Goal: Task Accomplishment & Management: Manage account settings

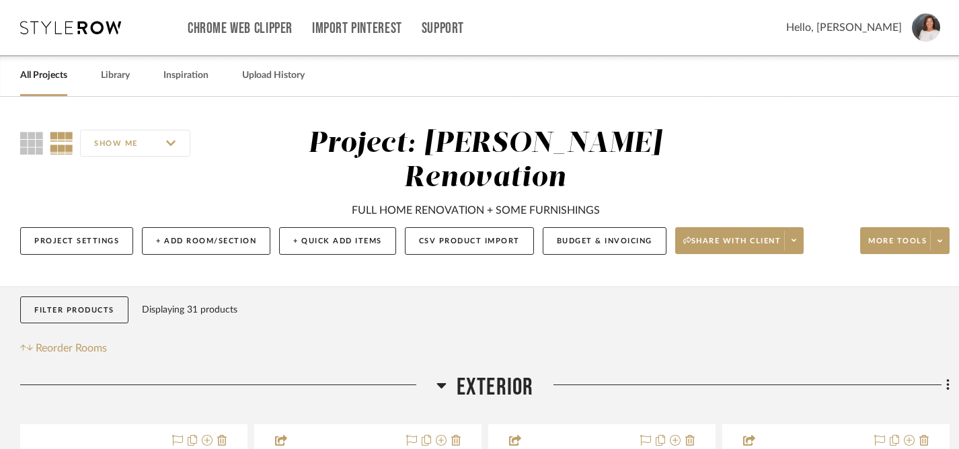
click at [60, 77] on link "All Projects" at bounding box center [43, 76] width 47 height 18
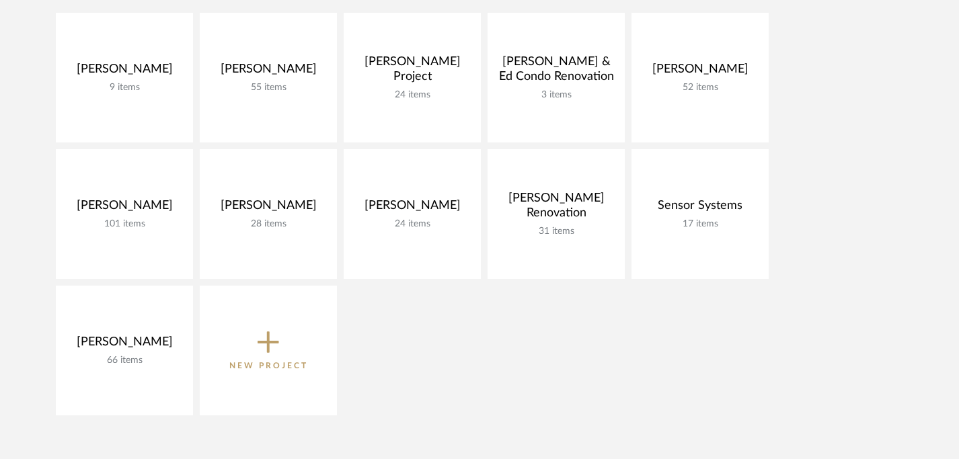
scroll to position [248, 0]
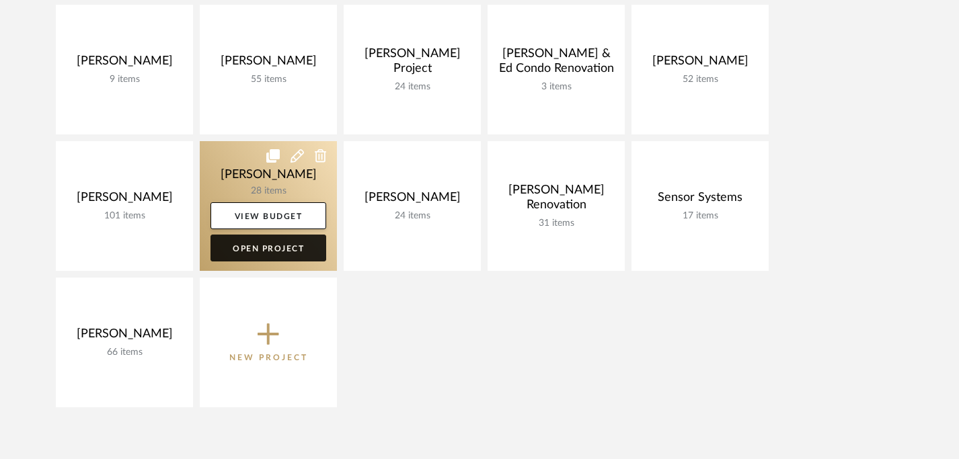
click at [252, 247] on link "Open Project" at bounding box center [269, 248] width 116 height 27
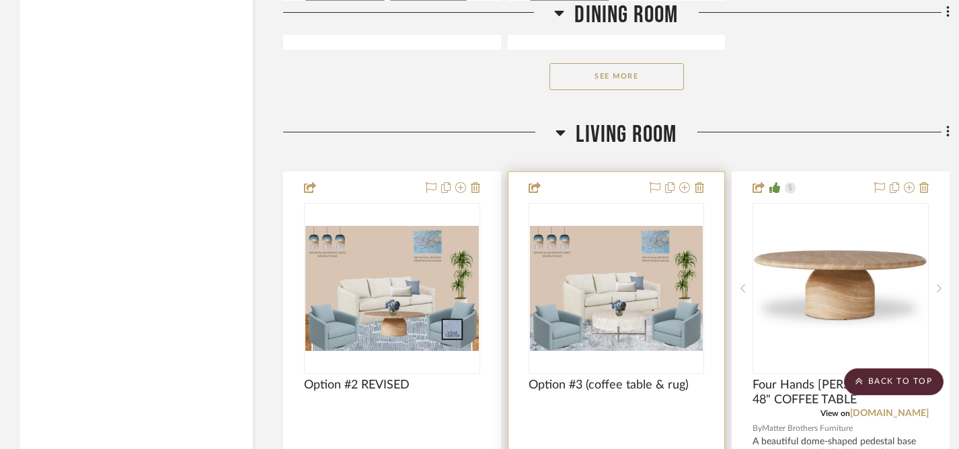
scroll to position [2103, 0]
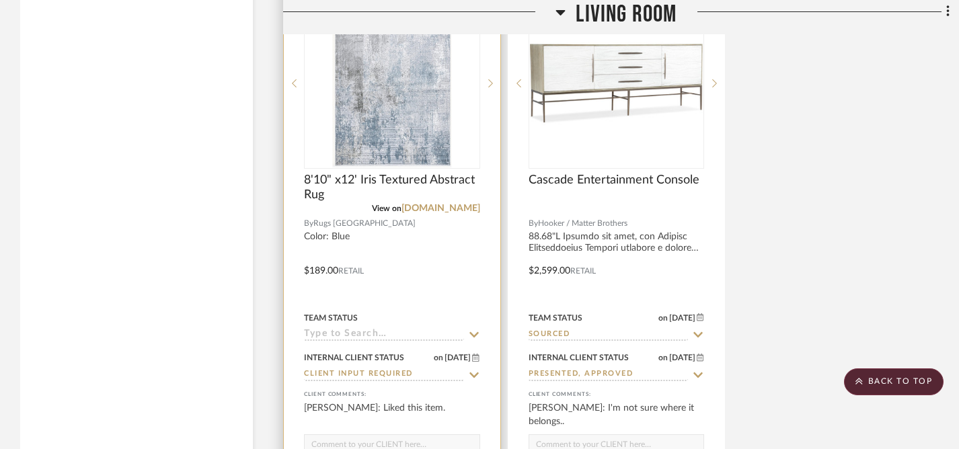
scroll to position [3730, 0]
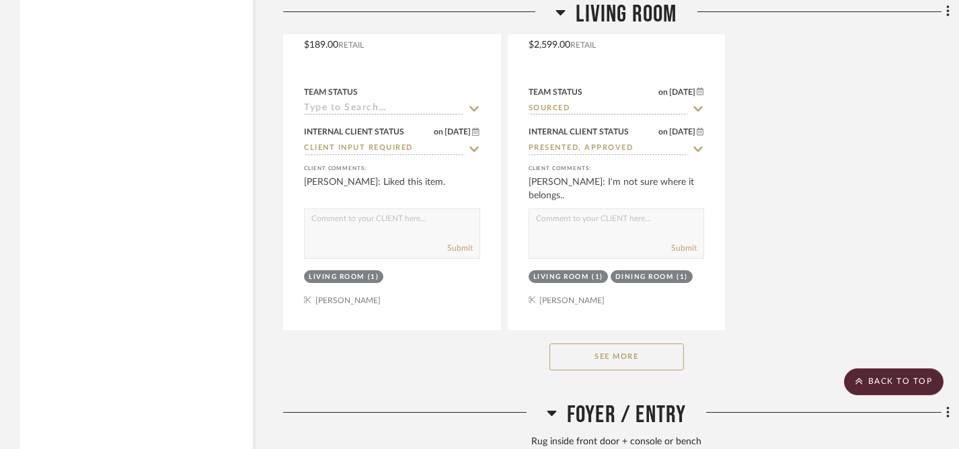
click at [617, 354] on button "See More" at bounding box center [617, 357] width 135 height 27
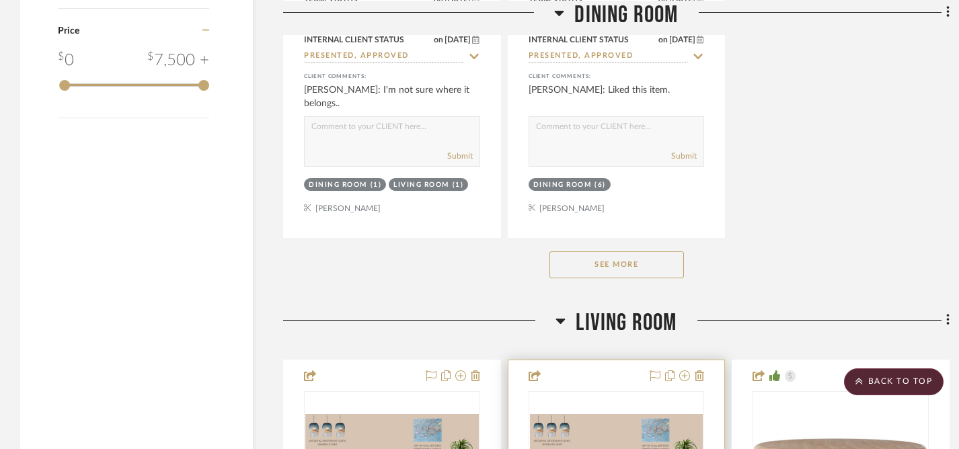
scroll to position [2109, 0]
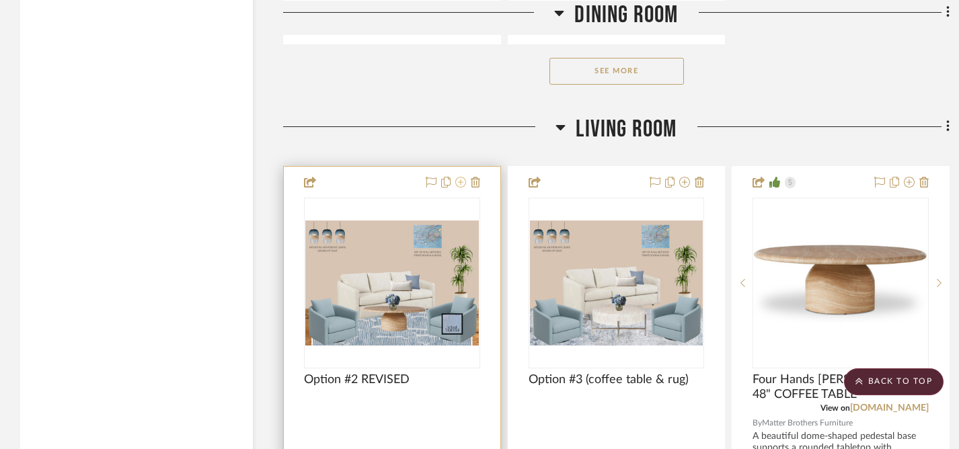
click at [461, 178] on icon at bounding box center [460, 182] width 11 height 11
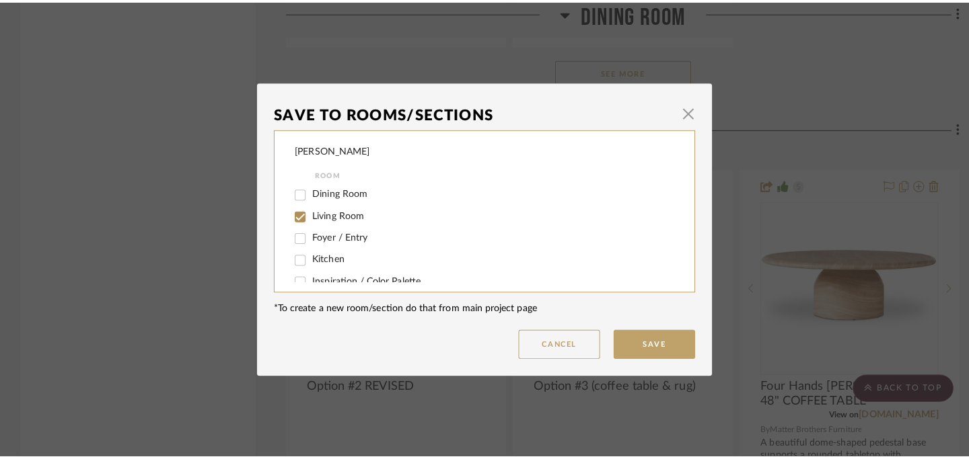
scroll to position [0, 0]
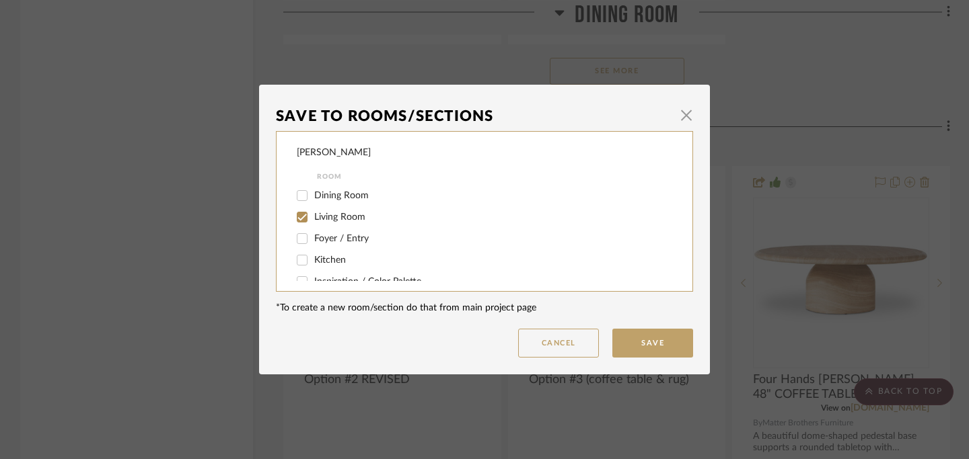
click at [299, 196] on input "Dining Room" at bounding box center [302, 196] width 22 height 22
checkbox input "true"
click at [638, 343] on button "Save" at bounding box center [652, 343] width 81 height 29
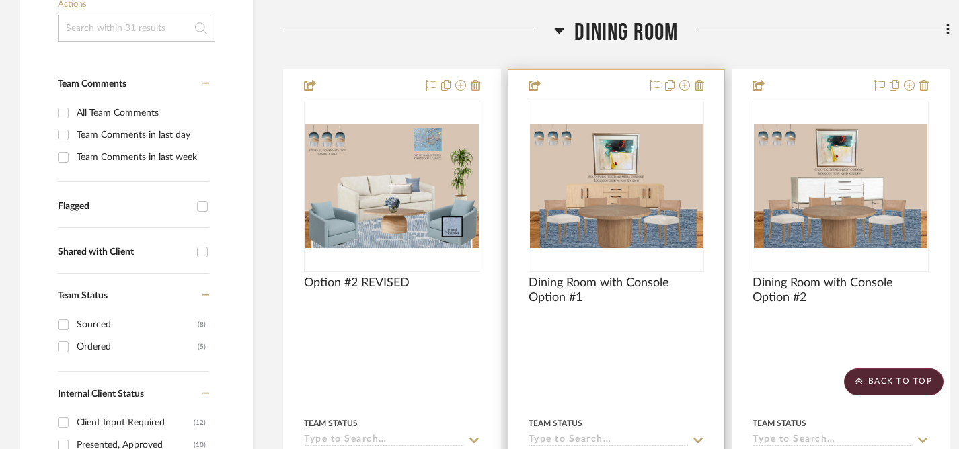
scroll to position [149, 0]
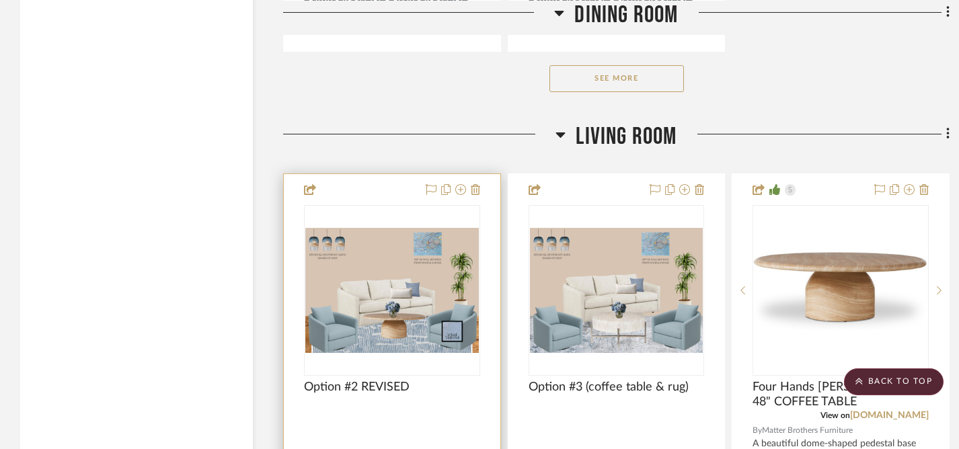
scroll to position [2046, 0]
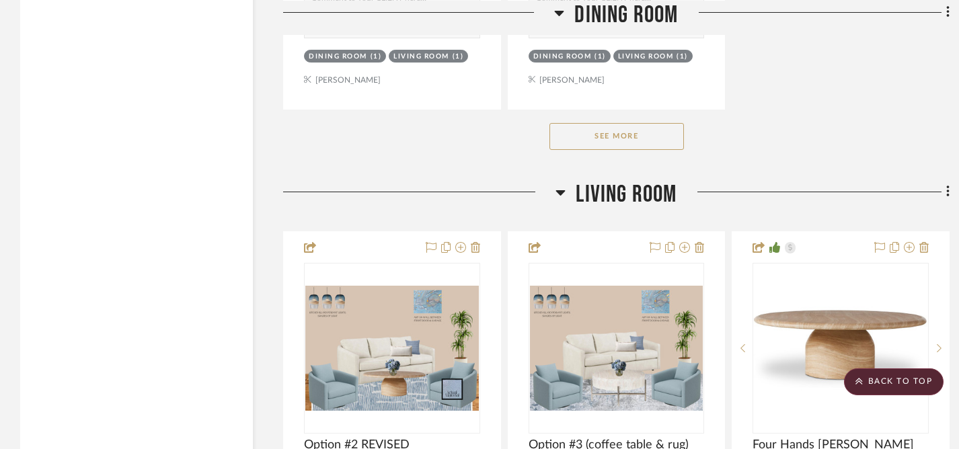
click at [612, 139] on button "See More" at bounding box center [617, 136] width 135 height 27
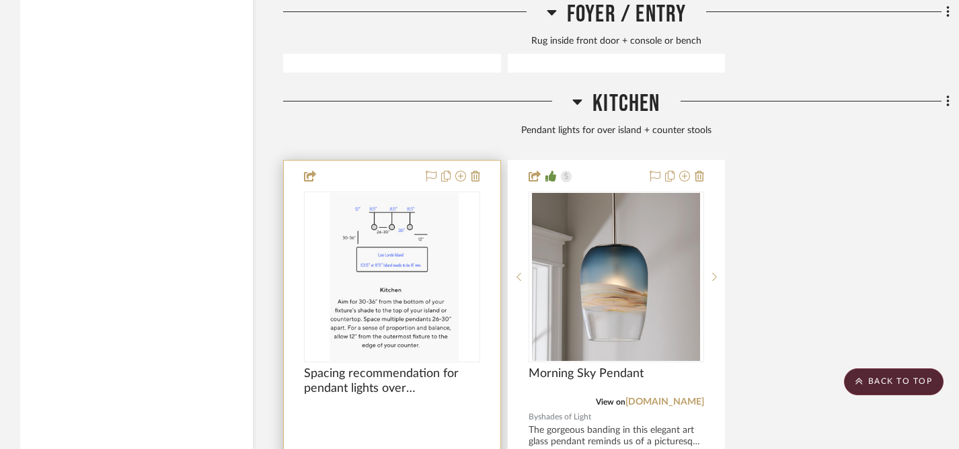
scroll to position [5349, 0]
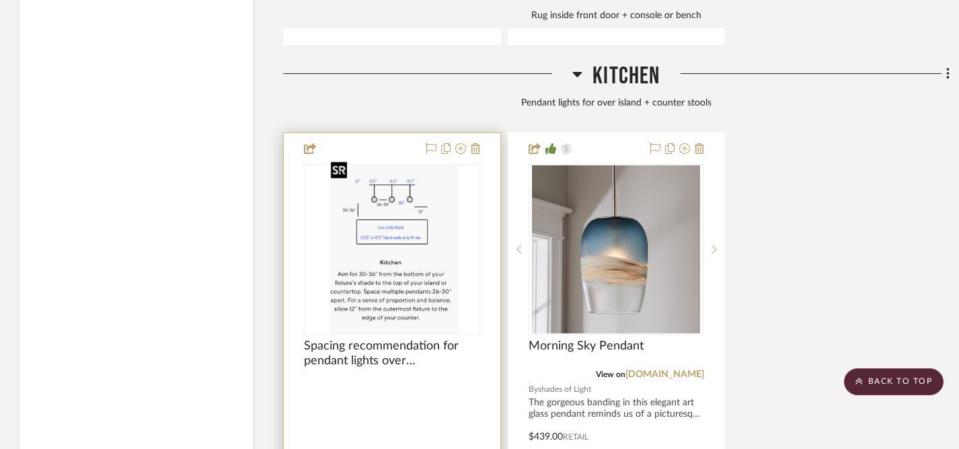
click at [414, 276] on img "0" at bounding box center [392, 249] width 133 height 168
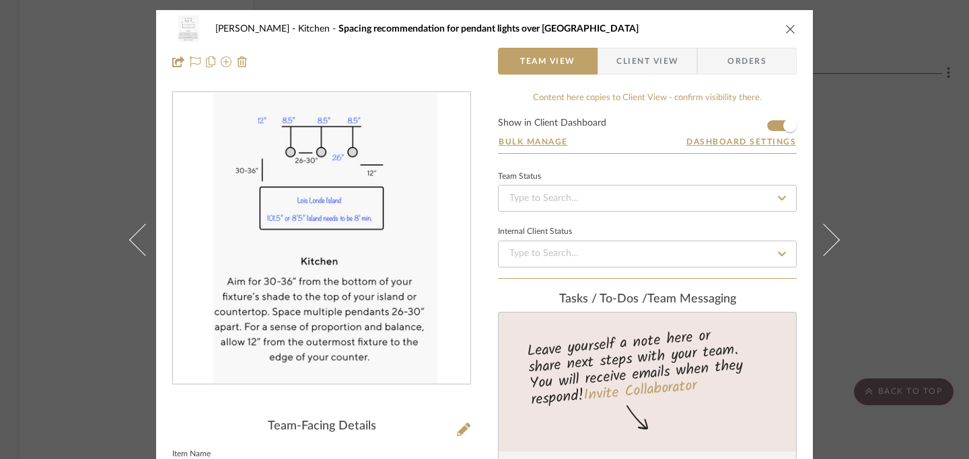
scroll to position [0, 0]
click at [786, 27] on icon "close" at bounding box center [790, 29] width 11 height 11
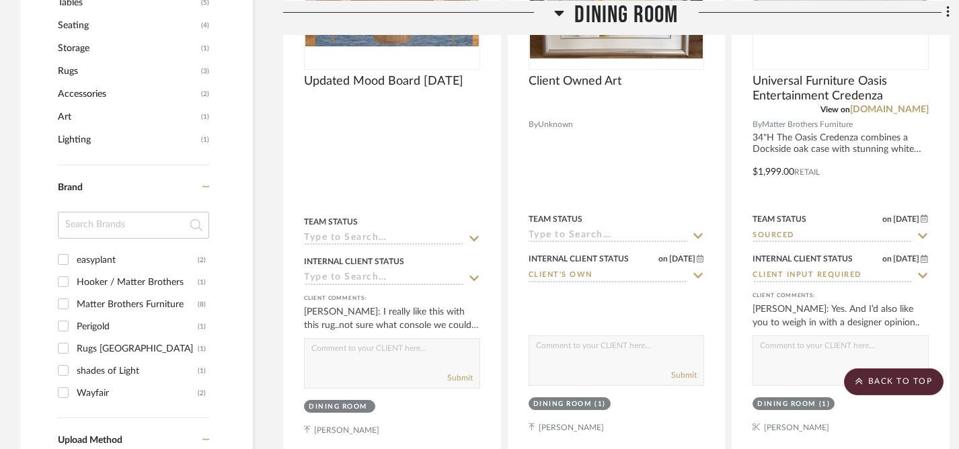
scroll to position [917, 0]
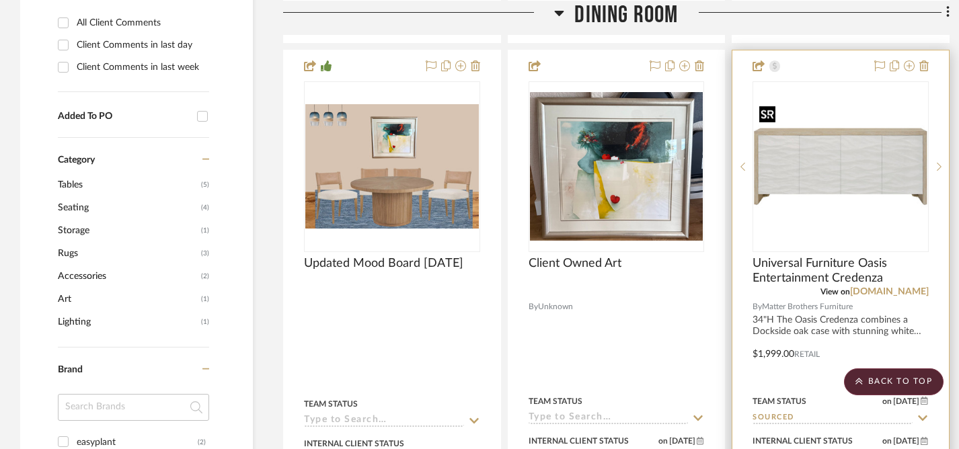
click at [833, 170] on img "0" at bounding box center [841, 167] width 174 height 130
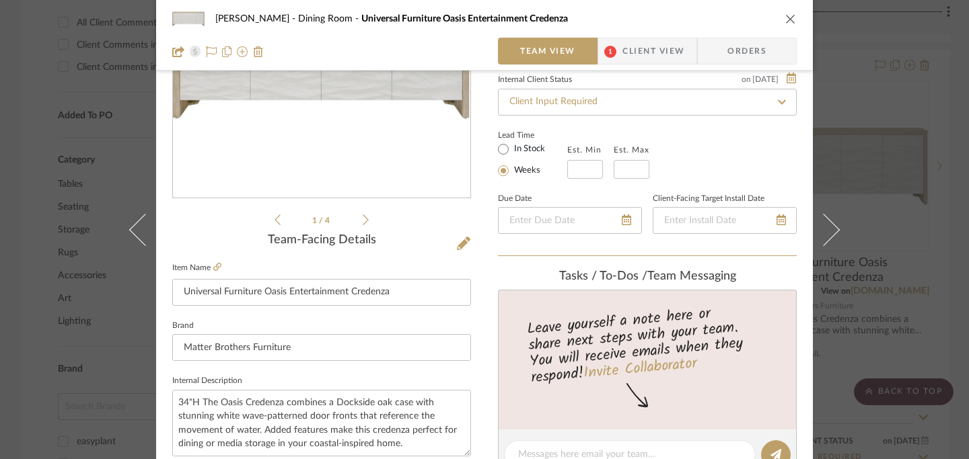
scroll to position [0, 0]
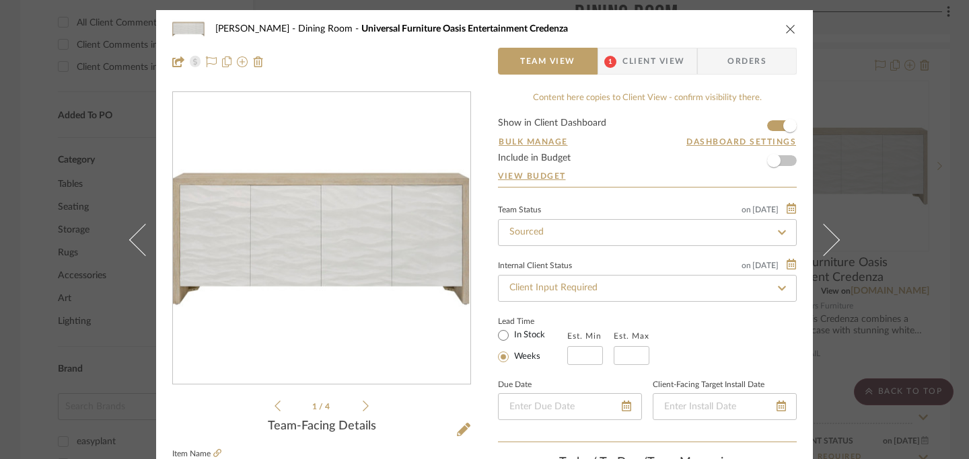
click at [363, 407] on icon at bounding box center [366, 406] width 6 height 12
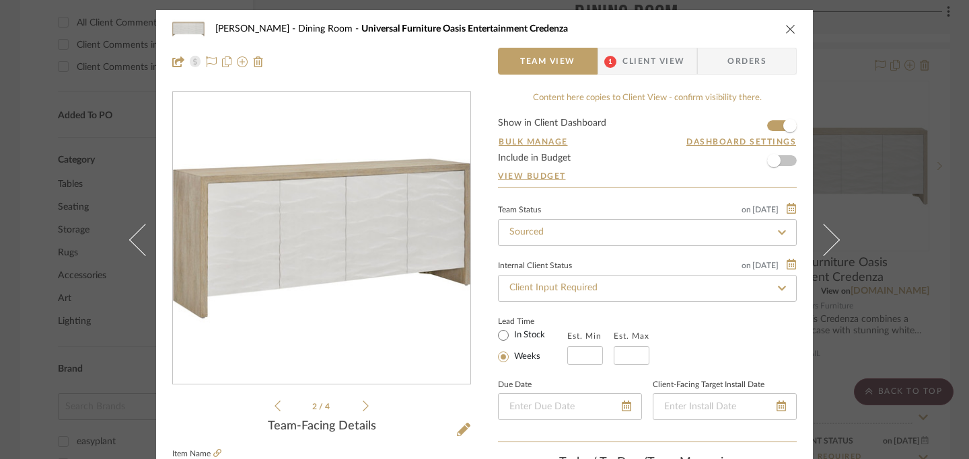
click at [363, 410] on icon at bounding box center [366, 406] width 6 height 12
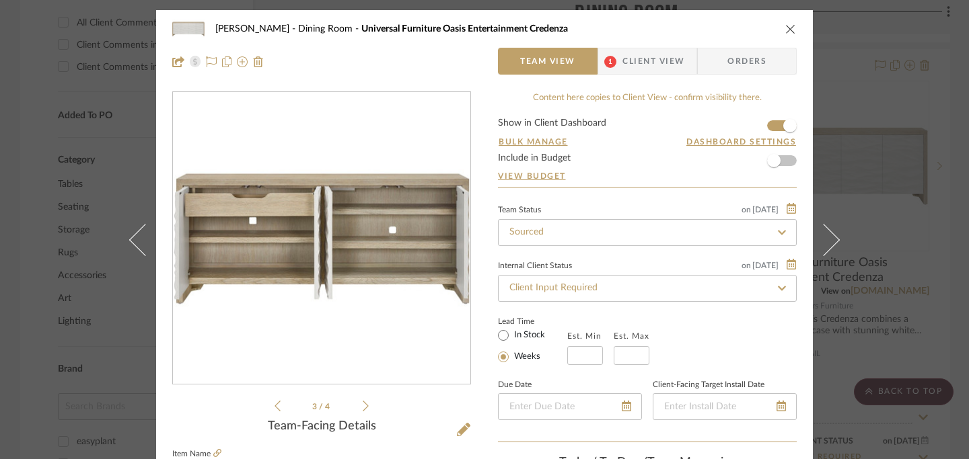
click at [363, 408] on icon at bounding box center [366, 406] width 6 height 12
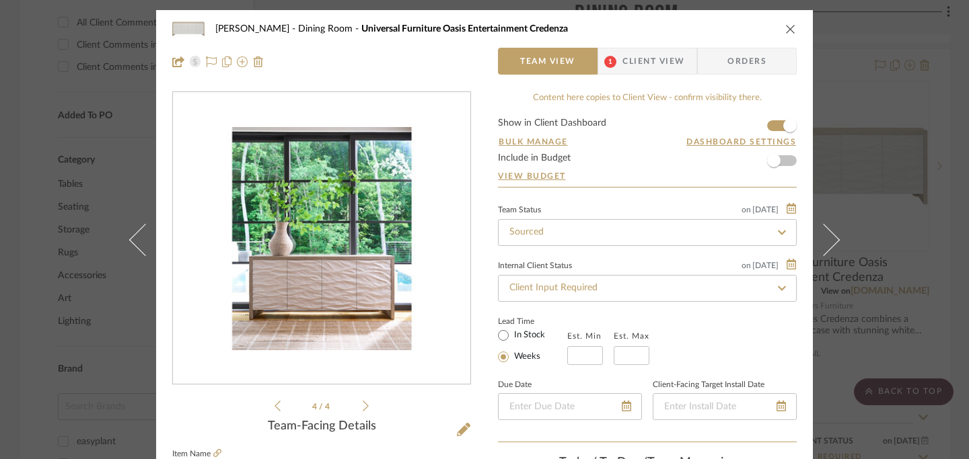
click at [785, 32] on icon "close" at bounding box center [790, 29] width 11 height 11
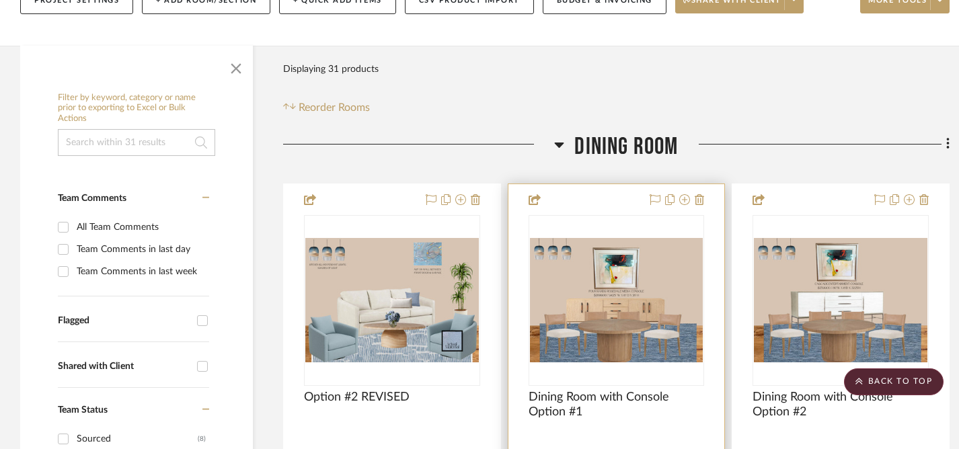
scroll to position [183, 0]
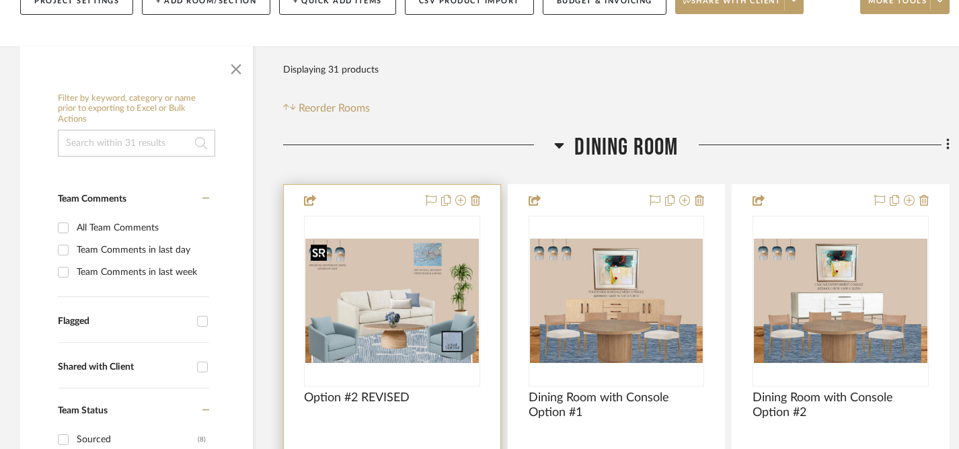
click at [402, 291] on img "0" at bounding box center [392, 301] width 174 height 125
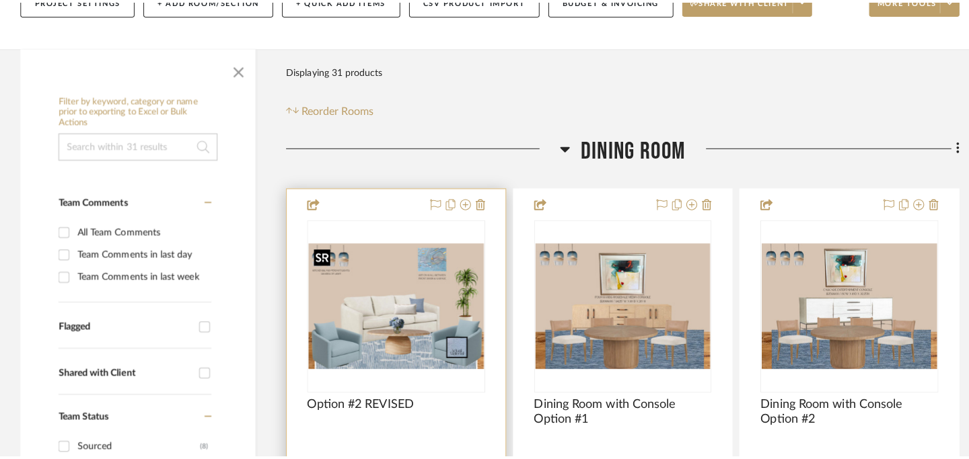
scroll to position [0, 0]
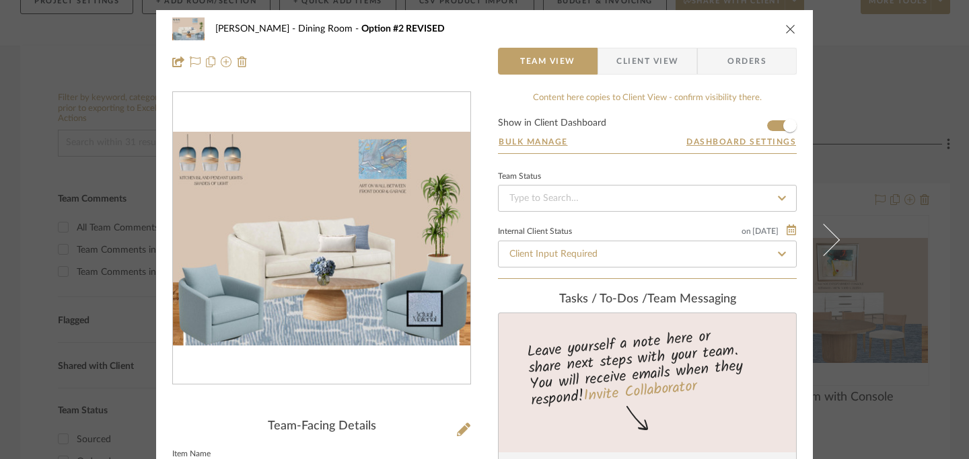
click at [788, 32] on icon "close" at bounding box center [790, 29] width 11 height 11
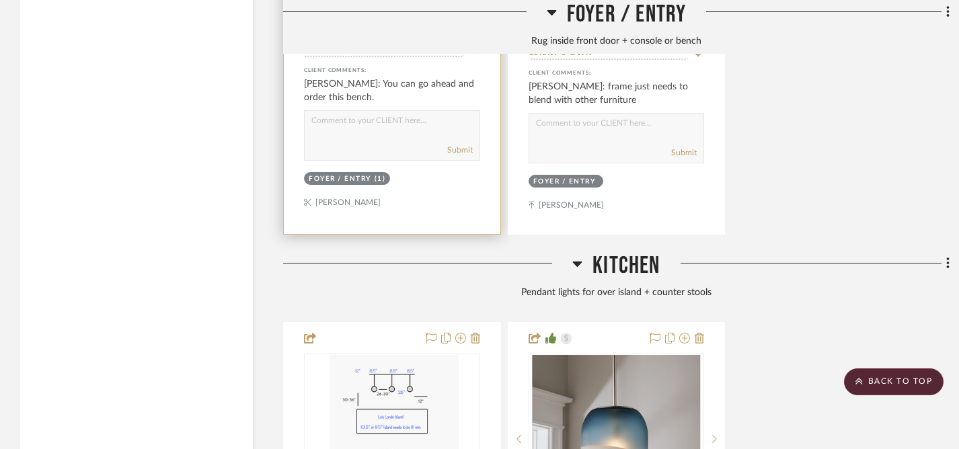
scroll to position [5367, 0]
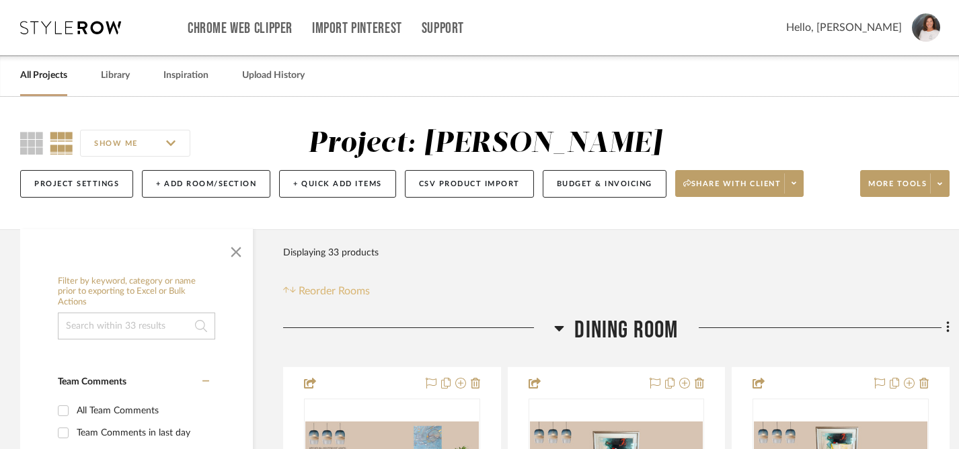
click at [315, 291] on span "Reorder Rooms" at bounding box center [334, 291] width 71 height 16
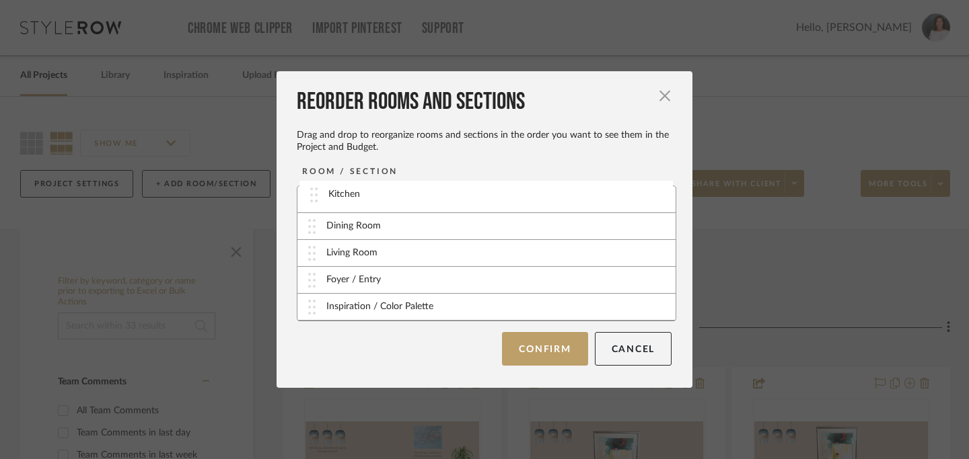
drag, startPoint x: 307, startPoint y: 283, endPoint x: 313, endPoint y: 198, distance: 85.0
click at [546, 349] on button "Confirm" at bounding box center [544, 349] width 85 height 34
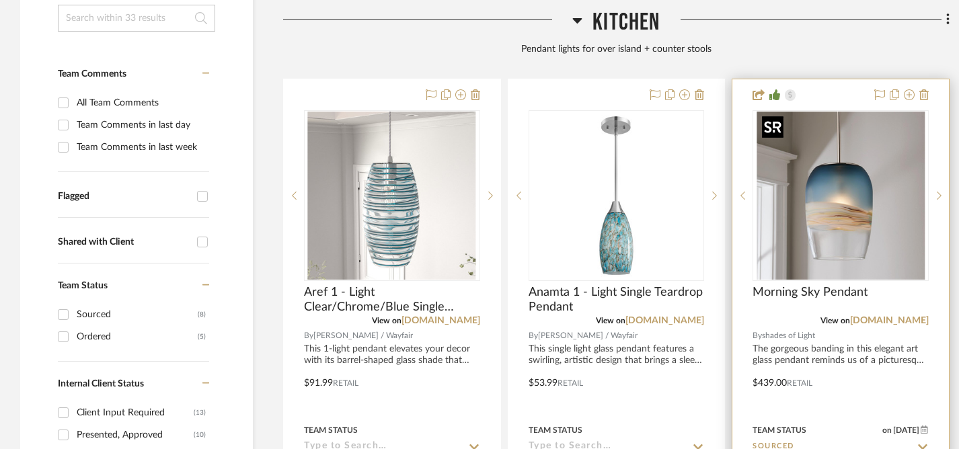
scroll to position [313, 0]
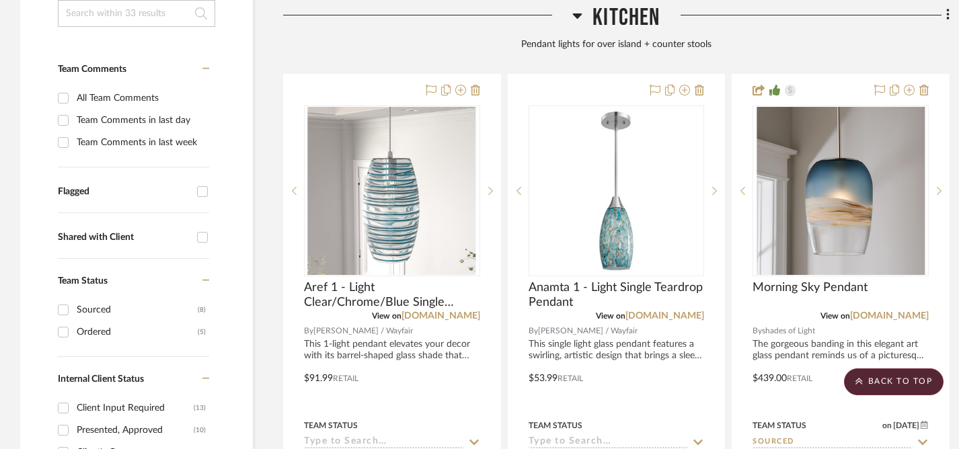
drag, startPoint x: 587, startPoint y: 131, endPoint x: 209, endPoint y: 7, distance: 397.1
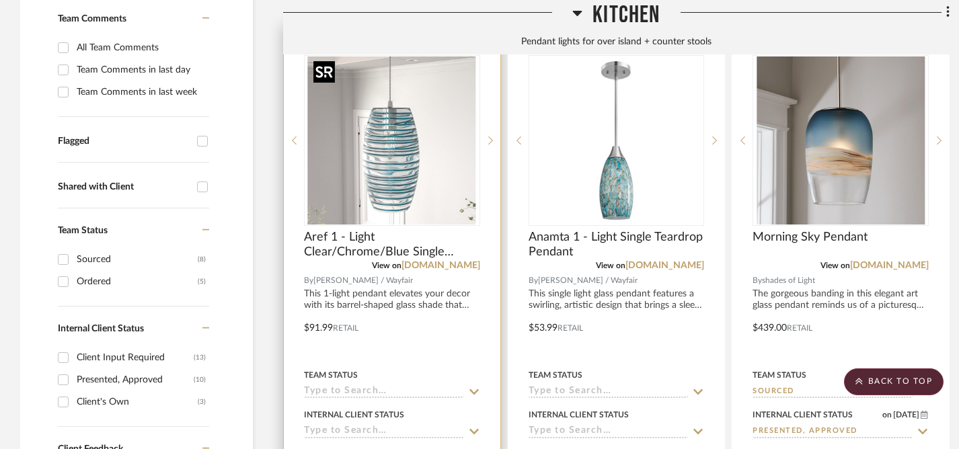
scroll to position [416, 0]
